Goal: Use online tool/utility: Utilize a website feature to perform a specific function

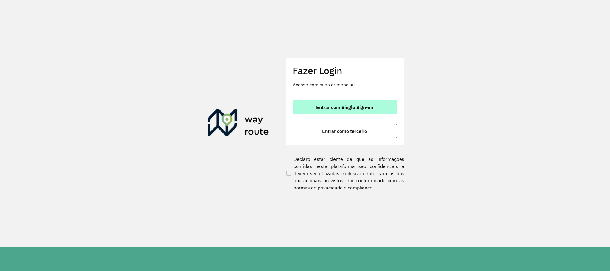
click at [350, 102] on button "Entrar com Single Sign-on" at bounding box center [344, 107] width 104 height 14
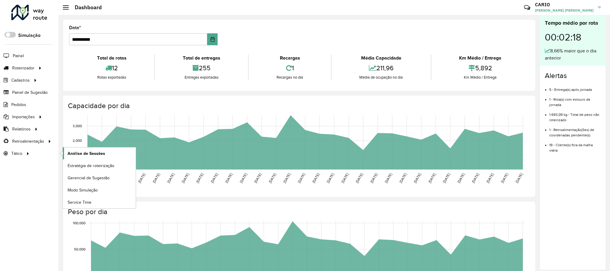
click at [87, 153] on span "Análise de Sessões" at bounding box center [86, 153] width 37 height 6
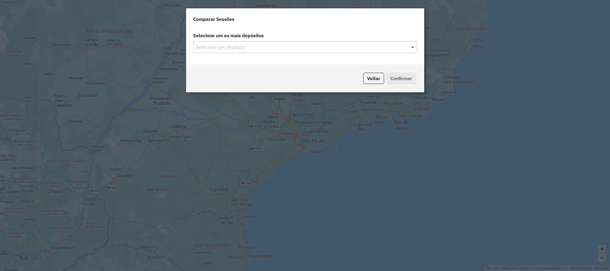
click at [410, 43] on div "Selecione um depósito" at bounding box center [305, 47] width 224 height 12
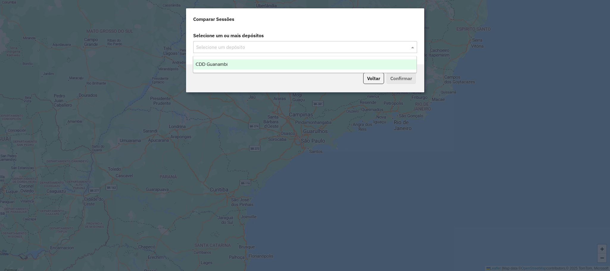
click at [409, 46] on input "text" at bounding box center [302, 47] width 215 height 7
click at [248, 64] on div "CDD Guanambi" at bounding box center [304, 64] width 223 height 10
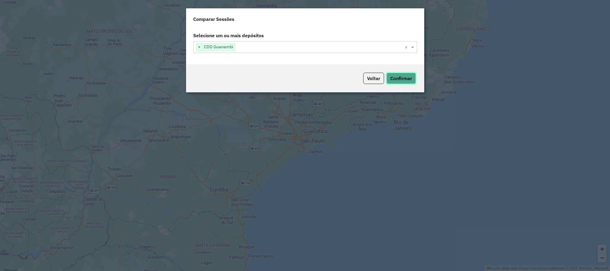
click at [401, 81] on button "Confirmar" at bounding box center [400, 78] width 29 height 11
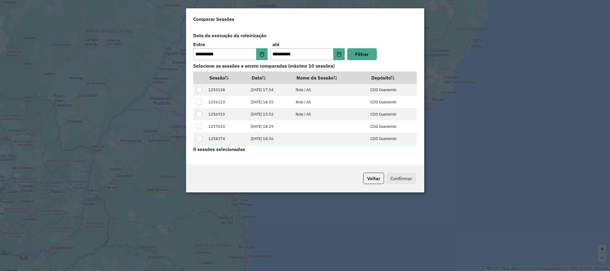
scroll to position [24, 0]
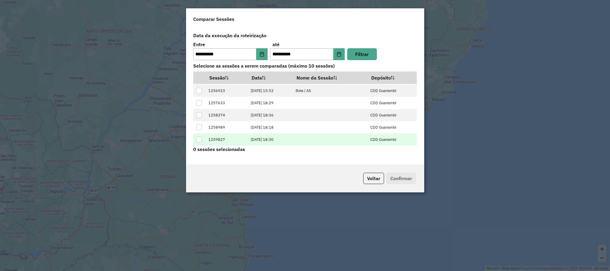
click at [201, 140] on div at bounding box center [199, 140] width 6 height 6
click at [395, 179] on button "Confirmar" at bounding box center [400, 178] width 29 height 11
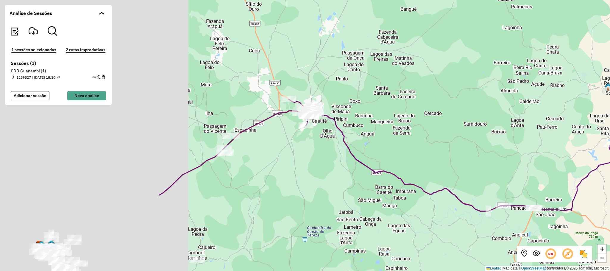
drag, startPoint x: 287, startPoint y: 107, endPoint x: 515, endPoint y: 161, distance: 234.7
click at [515, 161] on div "+ − Leaflet | Map data © OpenStreetMap contributors,© 2025 TomTom, Microsoft" at bounding box center [305, 135] width 610 height 271
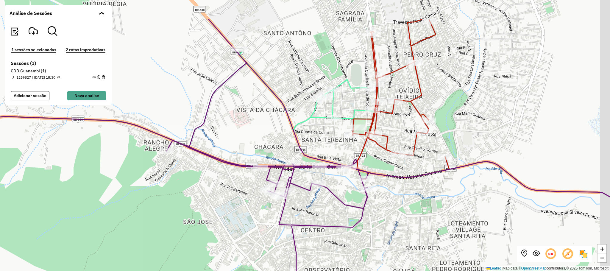
drag, startPoint x: 414, startPoint y: 195, endPoint x: 403, endPoint y: 217, distance: 24.2
click at [403, 218] on div "+ − Leaflet | Map data © OpenStreetMap contributors,© 2025 TomTom, Microsoft" at bounding box center [305, 135] width 610 height 271
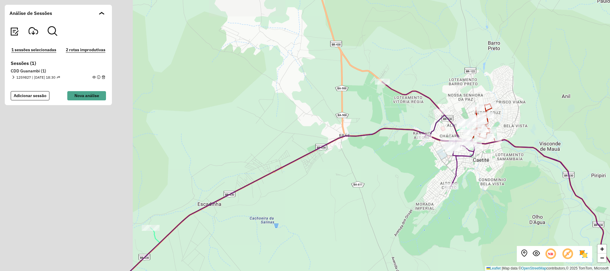
drag, startPoint x: 198, startPoint y: 183, endPoint x: 413, endPoint y: 154, distance: 217.1
click at [406, 156] on div "+ − Leaflet | Map data © OpenStreetMap contributors,© 2025 TomTom, Microsoft" at bounding box center [305, 135] width 610 height 271
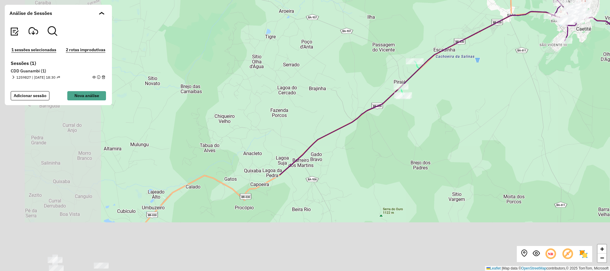
drag, startPoint x: 237, startPoint y: 210, endPoint x: 353, endPoint y: 82, distance: 172.3
click at [353, 82] on div "+ − Leaflet | Map data © OpenStreetMap contributors,© 2025 TomTom, Microsoft" at bounding box center [305, 135] width 610 height 271
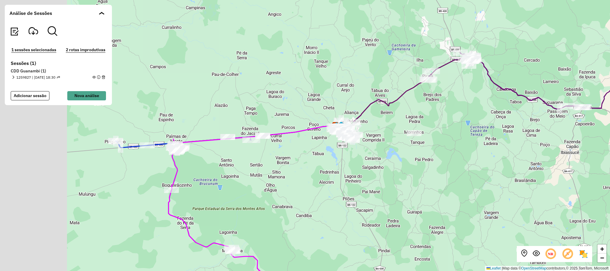
drag, startPoint x: 267, startPoint y: 184, endPoint x: 355, endPoint y: 162, distance: 90.5
click at [354, 163] on div "+ − Leaflet | Map data © OpenStreetMap contributors,© 2025 TomTom, Microsoft" at bounding box center [305, 135] width 610 height 271
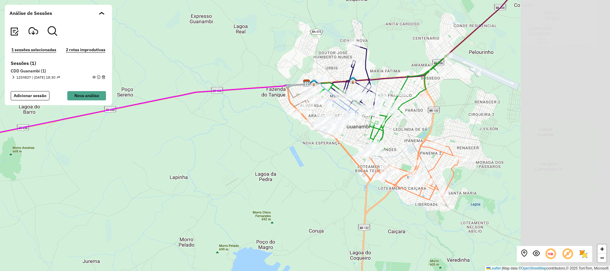
drag, startPoint x: 470, startPoint y: 165, endPoint x: 351, endPoint y: 174, distance: 119.4
click at [351, 174] on icon at bounding box center [381, 156] width 175 height 94
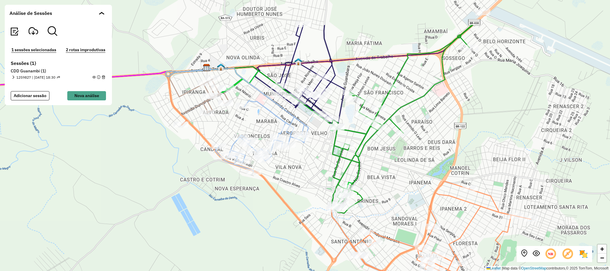
drag, startPoint x: 324, startPoint y: 146, endPoint x: 327, endPoint y: 144, distance: 3.8
click at [310, 192] on div "+ − Leaflet | Map data © OpenStreetMap contributors,© 2025 TomTom, Microsoft" at bounding box center [305, 135] width 610 height 271
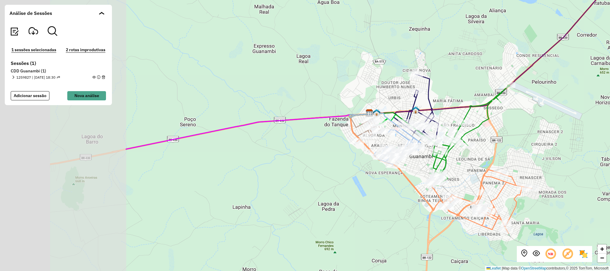
drag, startPoint x: 104, startPoint y: 162, endPoint x: 334, endPoint y: 137, distance: 231.6
click at [326, 140] on div "+ − Leaflet | Map data © OpenStreetMap contributors,© 2025 TomTom, Microsoft" at bounding box center [305, 135] width 610 height 271
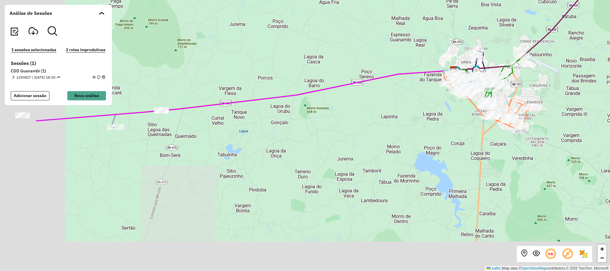
drag, startPoint x: 185, startPoint y: 185, endPoint x: 339, endPoint y: 134, distance: 162.2
click at [342, 130] on div "+ − Leaflet | Map data © OpenStreetMap contributors,© 2025 TomTom, Microsoft" at bounding box center [305, 135] width 610 height 271
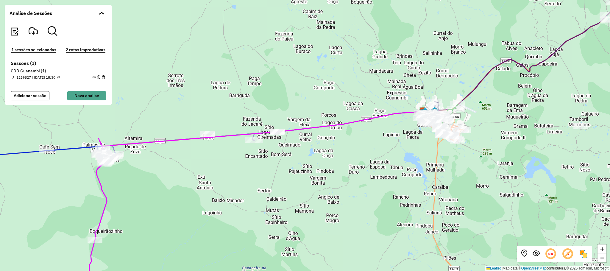
drag, startPoint x: 210, startPoint y: 157, endPoint x: 234, endPoint y: 151, distance: 25.2
click at [234, 152] on div "+ − Leaflet | Map data © OpenStreetMap contributors,© 2025 TomTom, Microsoft" at bounding box center [305, 135] width 610 height 271
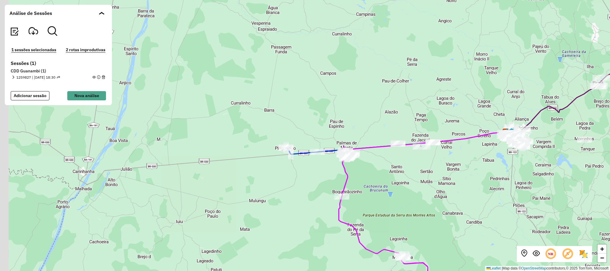
drag, startPoint x: 243, startPoint y: 197, endPoint x: 326, endPoint y: 192, distance: 82.9
click at [326, 193] on div "+ − Leaflet | Map data © OpenStreetMap contributors,© 2025 TomTom, Microsoft" at bounding box center [305, 135] width 610 height 271
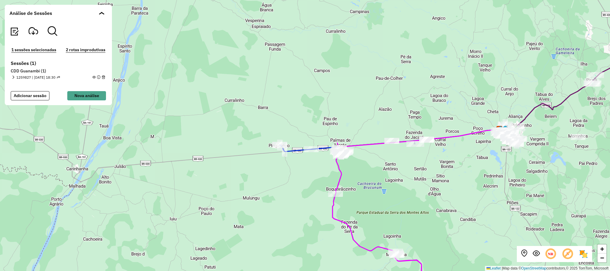
drag, startPoint x: 309, startPoint y: 168, endPoint x: 280, endPoint y: 170, distance: 29.6
click at [280, 170] on div "+ − Leaflet | Map data © OpenStreetMap contributors,© 2025 TomTom, Microsoft" at bounding box center [305, 135] width 610 height 271
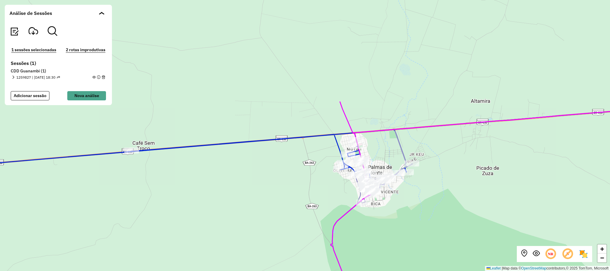
drag, startPoint x: 495, startPoint y: 166, endPoint x: 436, endPoint y: 204, distance: 69.8
click at [436, 204] on div "+ − Leaflet | Map data © OpenStreetMap contributors,© 2025 TomTom, Microsoft" at bounding box center [305, 135] width 610 height 271
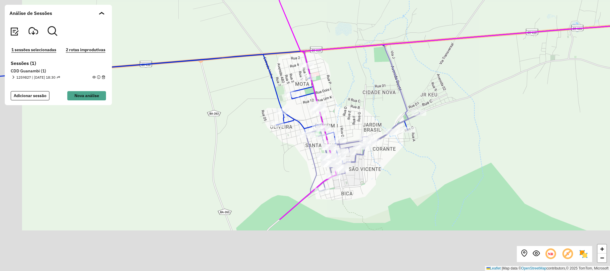
drag, startPoint x: 399, startPoint y: 224, endPoint x: 438, endPoint y: 139, distance: 93.5
click at [457, 132] on div "+ − Leaflet | Map data © OpenStreetMap contributors,© 2025 TomTom, Microsoft" at bounding box center [305, 135] width 610 height 271
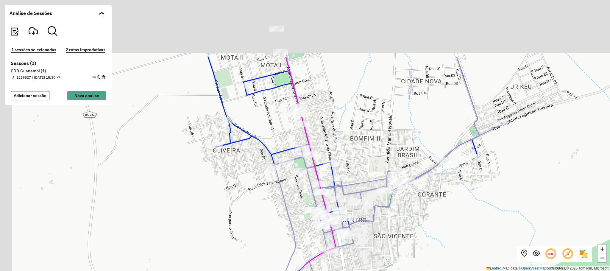
drag, startPoint x: 341, startPoint y: 45, endPoint x: 379, endPoint y: 177, distance: 137.8
click at [377, 185] on div "+ − Leaflet | Map data © OpenStreetMap contributors,© 2025 TomTom, Microsoft" at bounding box center [305, 135] width 610 height 271
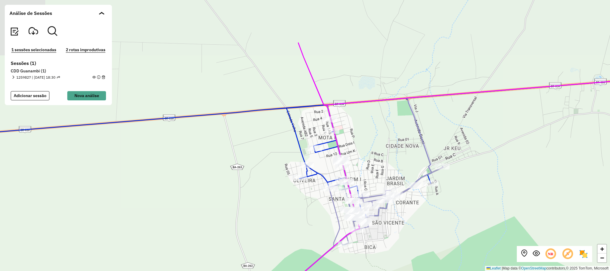
drag, startPoint x: 356, startPoint y: 136, endPoint x: 348, endPoint y: 131, distance: 9.0
click at [348, 131] on div "+ − Leaflet | Map data © OpenStreetMap contributors,© 2025 TomTom, Microsoft" at bounding box center [305, 135] width 610 height 271
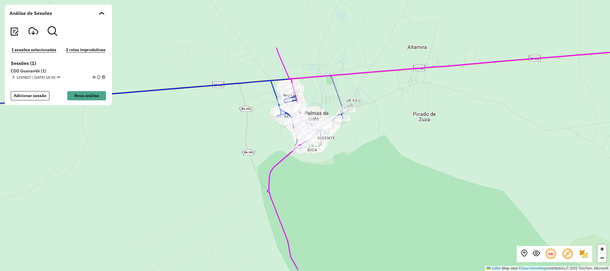
drag, startPoint x: 458, startPoint y: 165, endPoint x: 424, endPoint y: 114, distance: 60.7
click at [432, 119] on div "+ − Leaflet | Map data © OpenStreetMap contributors,© 2025 TomTom, Microsoft" at bounding box center [305, 135] width 610 height 271
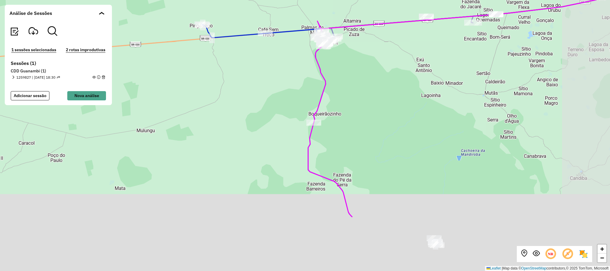
drag, startPoint x: 481, startPoint y: 190, endPoint x: 385, endPoint y: 100, distance: 130.9
click at [384, 97] on div "+ − Leaflet | Map data © OpenStreetMap contributors,© 2025 TomTom, Microsoft" at bounding box center [305, 135] width 610 height 271
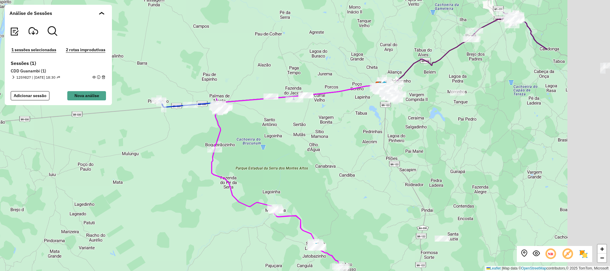
drag, startPoint x: 459, startPoint y: 114, endPoint x: 335, endPoint y: 150, distance: 129.6
click at [335, 150] on div "+ − Leaflet | Map data © OpenStreetMap contributors,© 2025 TomTom, Microsoft" at bounding box center [305, 135] width 610 height 271
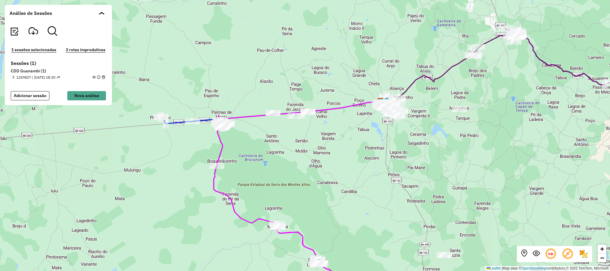
drag, startPoint x: 336, startPoint y: 145, endPoint x: 344, endPoint y: 175, distance: 31.1
click at [344, 175] on div "+ − Leaflet | Map data © OpenStreetMap contributors,© 2025 TomTom, Microsoft" at bounding box center [305, 135] width 610 height 271
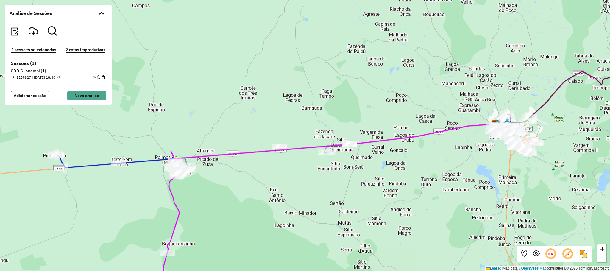
drag, startPoint x: 349, startPoint y: 145, endPoint x: 344, endPoint y: 164, distance: 18.9
click at [344, 164] on div "+ − Leaflet | Map data © OpenStreetMap contributors,© 2025 TomTom, Microsoft" at bounding box center [305, 135] width 610 height 271
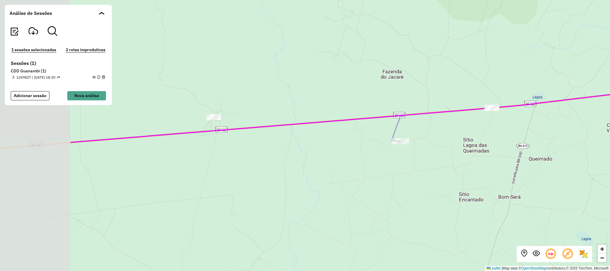
drag, startPoint x: 231, startPoint y: 164, endPoint x: 364, endPoint y: 171, distance: 133.5
click at [364, 171] on div "+ − Leaflet | Map data © OpenStreetMap contributors,© 2025 TomTom, Microsoft" at bounding box center [305, 135] width 610 height 271
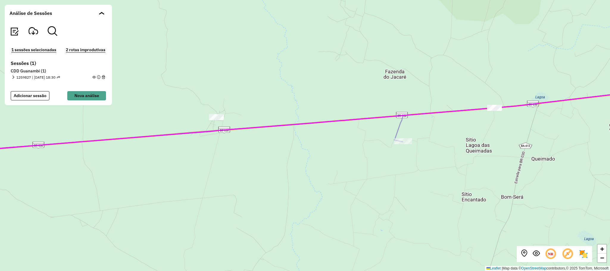
click at [347, 177] on div "+ − Leaflet | Map data © OpenStreetMap contributors,© 2025 TomTom, Microsoft" at bounding box center [305, 135] width 610 height 271
